Goal: Task Accomplishment & Management: Complete application form

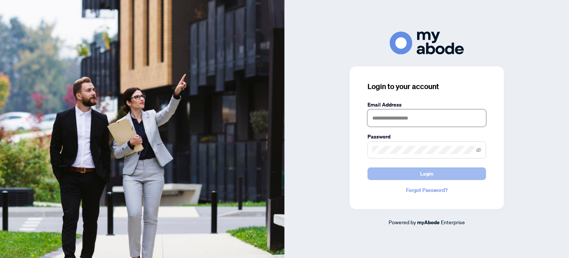
type input "**********"
click at [440, 176] on button "Login" at bounding box center [427, 173] width 119 height 13
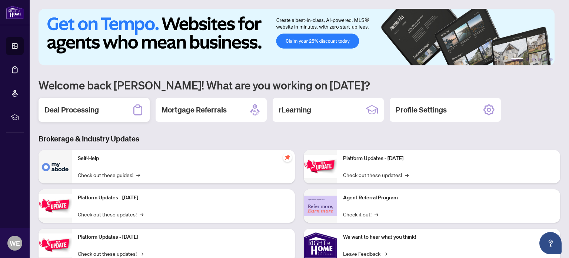
click at [63, 111] on h2 "Deal Processing" at bounding box center [71, 109] width 54 height 10
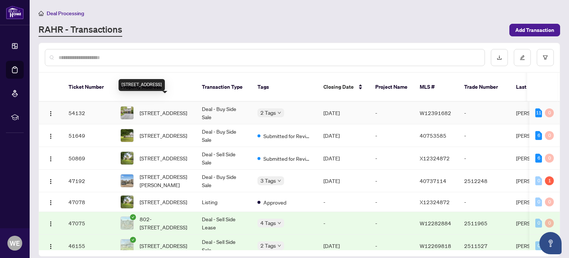
click at [165, 109] on span "[STREET_ADDRESS]" at bounding box center [163, 113] width 47 height 8
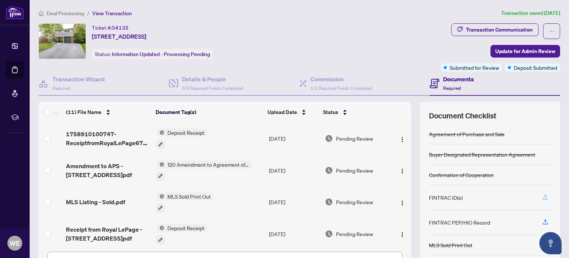
click at [542, 194] on icon "button" at bounding box center [545, 196] width 7 height 7
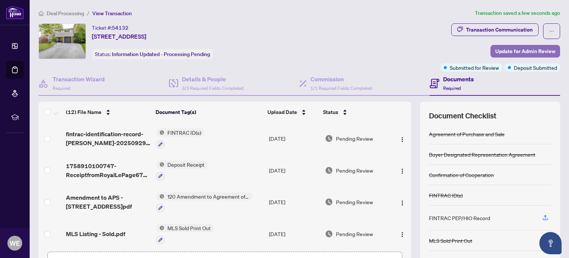
click at [524, 47] on span "Update for Admin Review" at bounding box center [525, 51] width 60 height 12
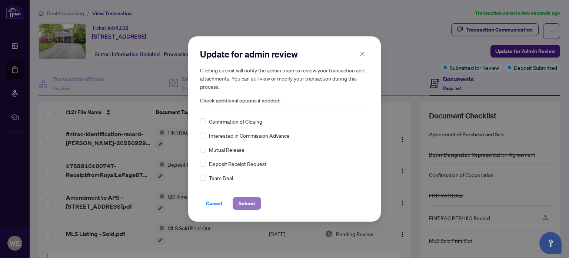
click at [244, 201] on span "Submit" at bounding box center [247, 203] width 17 height 12
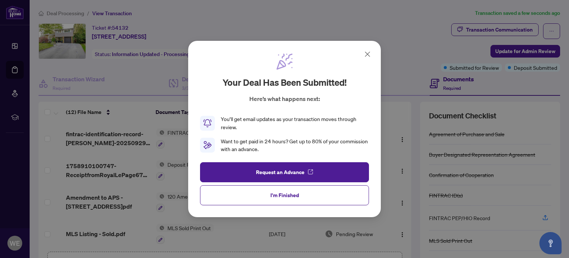
click at [236, 192] on button "I'm Finished" at bounding box center [284, 195] width 169 height 20
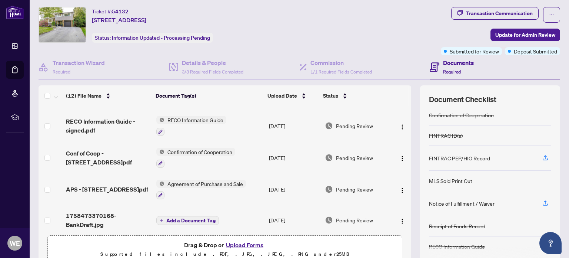
scroll to position [52, 0]
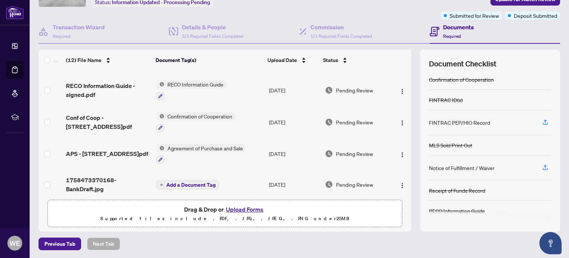
click at [242, 204] on button "Upload Forms" at bounding box center [245, 209] width 42 height 10
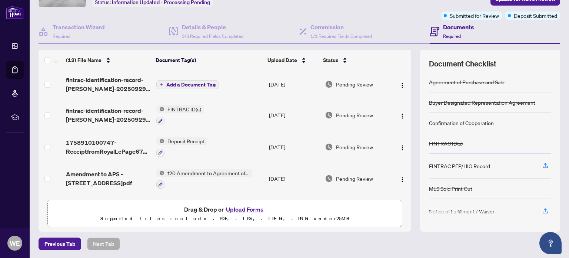
scroll to position [0, 0]
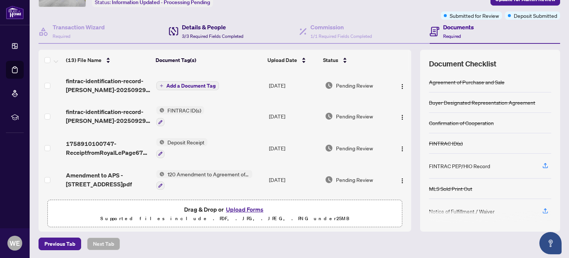
click at [200, 30] on h4 "Details & People" at bounding box center [213, 27] width 62 height 9
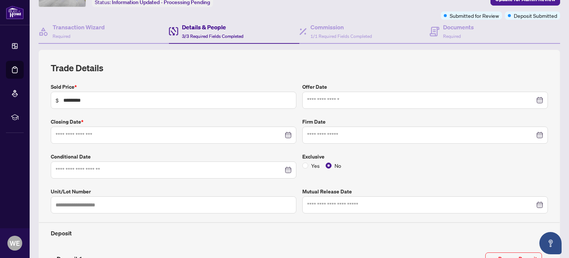
type input "**********"
click at [444, 33] on span "Required" at bounding box center [452, 36] width 18 height 6
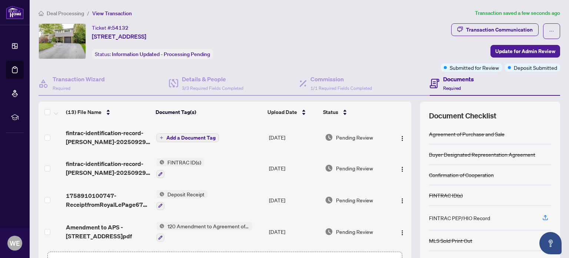
click at [178, 137] on span "Add a Document Tag" at bounding box center [190, 137] width 49 height 5
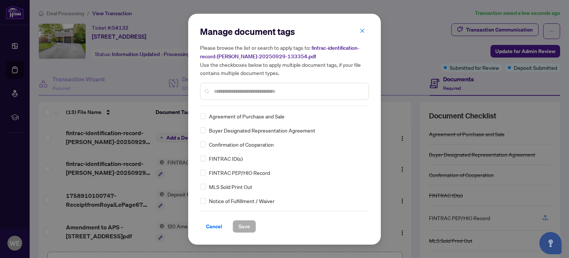
click at [228, 105] on div "Manage document tags Please browse the list or search to apply tags to: fintrac…" at bounding box center [284, 66] width 169 height 80
click at [234, 92] on input "text" at bounding box center [288, 91] width 149 height 8
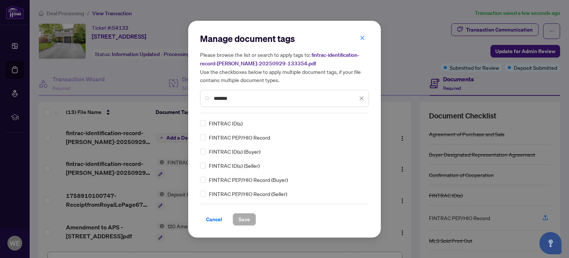
type input "*******"
click at [243, 220] on span "Save" at bounding box center [244, 219] width 11 height 12
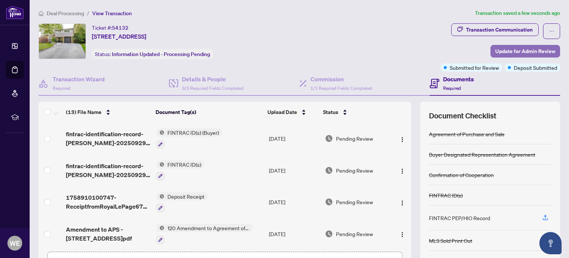
click at [508, 52] on span "Update for Admin Review" at bounding box center [525, 51] width 60 height 12
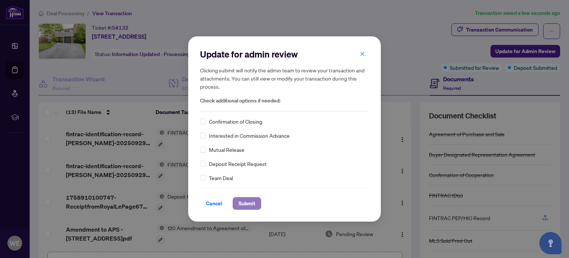
click at [247, 200] on span "Submit" at bounding box center [247, 203] width 17 height 12
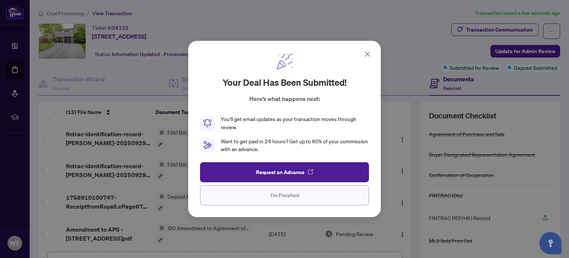
click at [274, 193] on span "I'm Finished" at bounding box center [284, 195] width 29 height 12
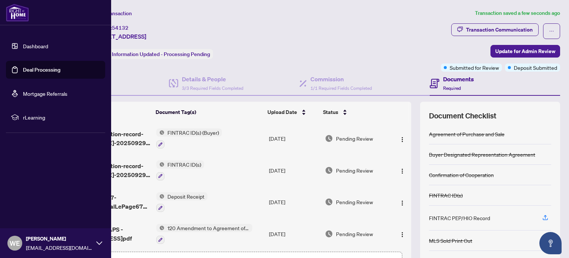
click at [23, 44] on link "Dashboard" at bounding box center [35, 46] width 25 height 7
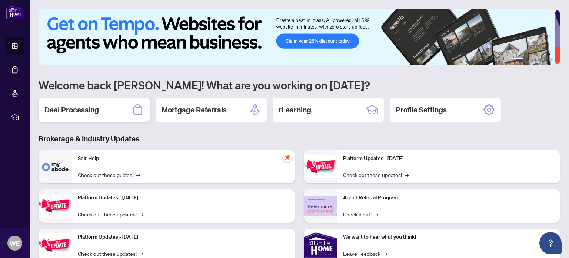
click at [85, 112] on h2 "Deal Processing" at bounding box center [71, 109] width 54 height 10
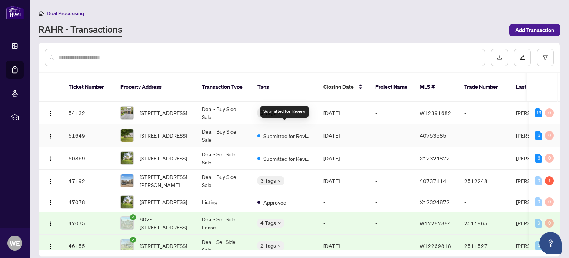
click at [291, 132] on span "Submitted for Review" at bounding box center [287, 136] width 48 height 8
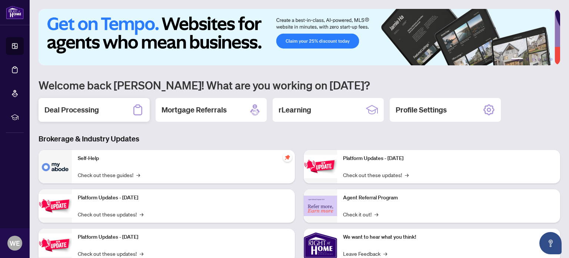
click at [83, 104] on h2 "Deal Processing" at bounding box center [71, 109] width 54 height 10
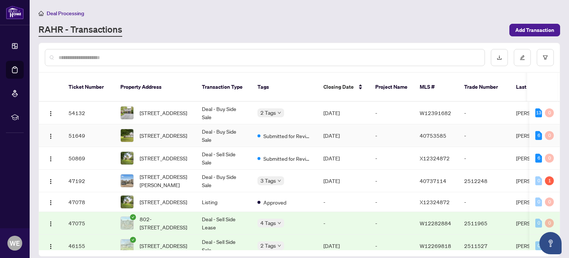
click at [170, 131] on span "[STREET_ADDRESS]" at bounding box center [163, 135] width 47 height 8
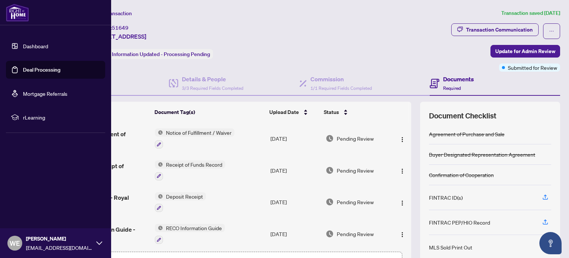
click at [23, 45] on link "Dashboard" at bounding box center [35, 46] width 25 height 7
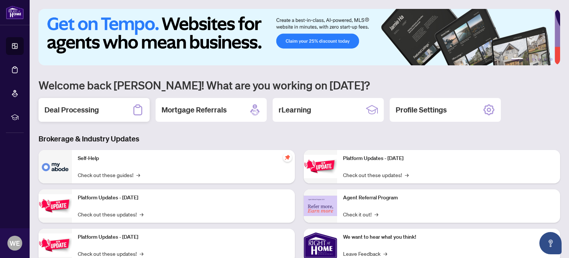
click at [116, 112] on div "Deal Processing" at bounding box center [94, 110] width 111 height 24
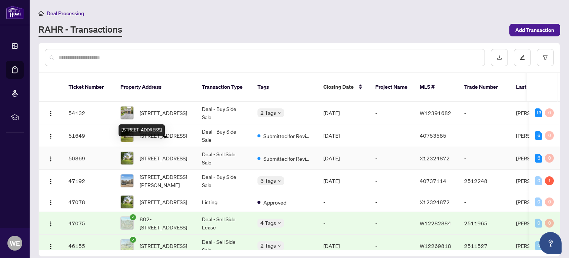
click at [162, 154] on span "489 Cockshutt Rd, Brant, Ontario N0E 1K0, Canada" at bounding box center [163, 158] width 47 height 8
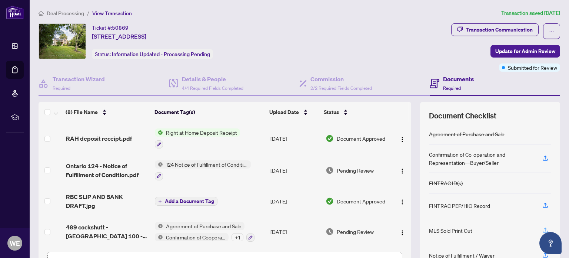
click at [544, 227] on icon "button" at bounding box center [545, 229] width 3 height 4
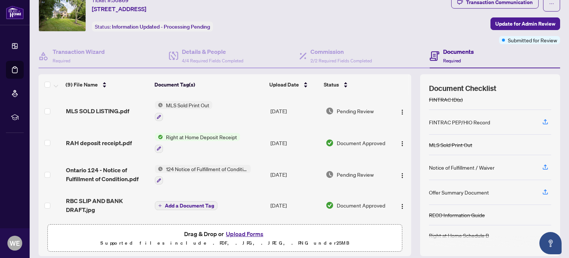
scroll to position [15, 0]
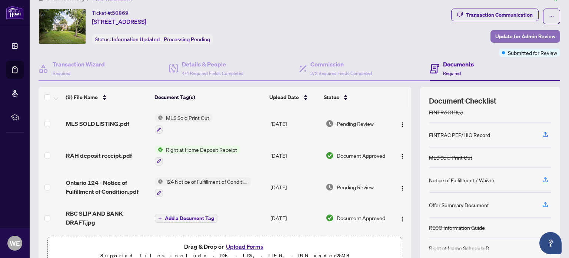
click at [526, 36] on span "Update for Admin Review" at bounding box center [525, 36] width 60 height 12
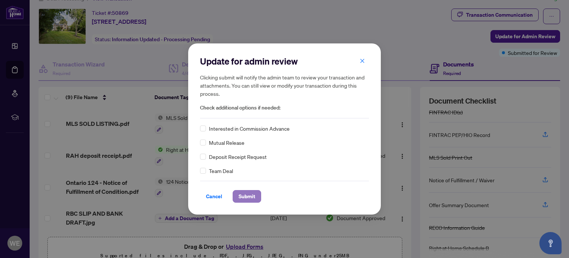
click at [241, 194] on span "Submit" at bounding box center [247, 196] width 17 height 12
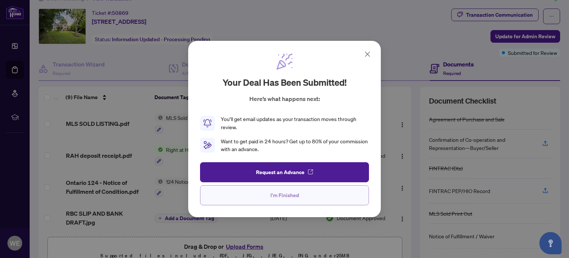
click at [275, 192] on span "I'm Finished" at bounding box center [284, 195] width 29 height 12
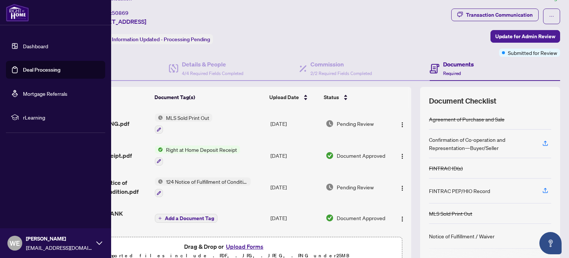
click at [23, 43] on link "Dashboard" at bounding box center [35, 46] width 25 height 7
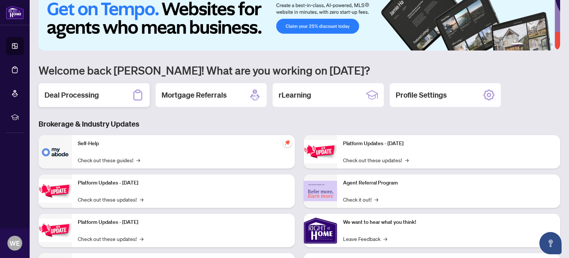
click at [102, 87] on div "Deal Processing" at bounding box center [94, 95] width 111 height 24
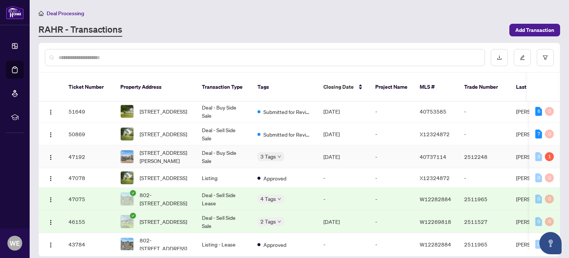
scroll to position [37, 0]
